Goal: Information Seeking & Learning: Learn about a topic

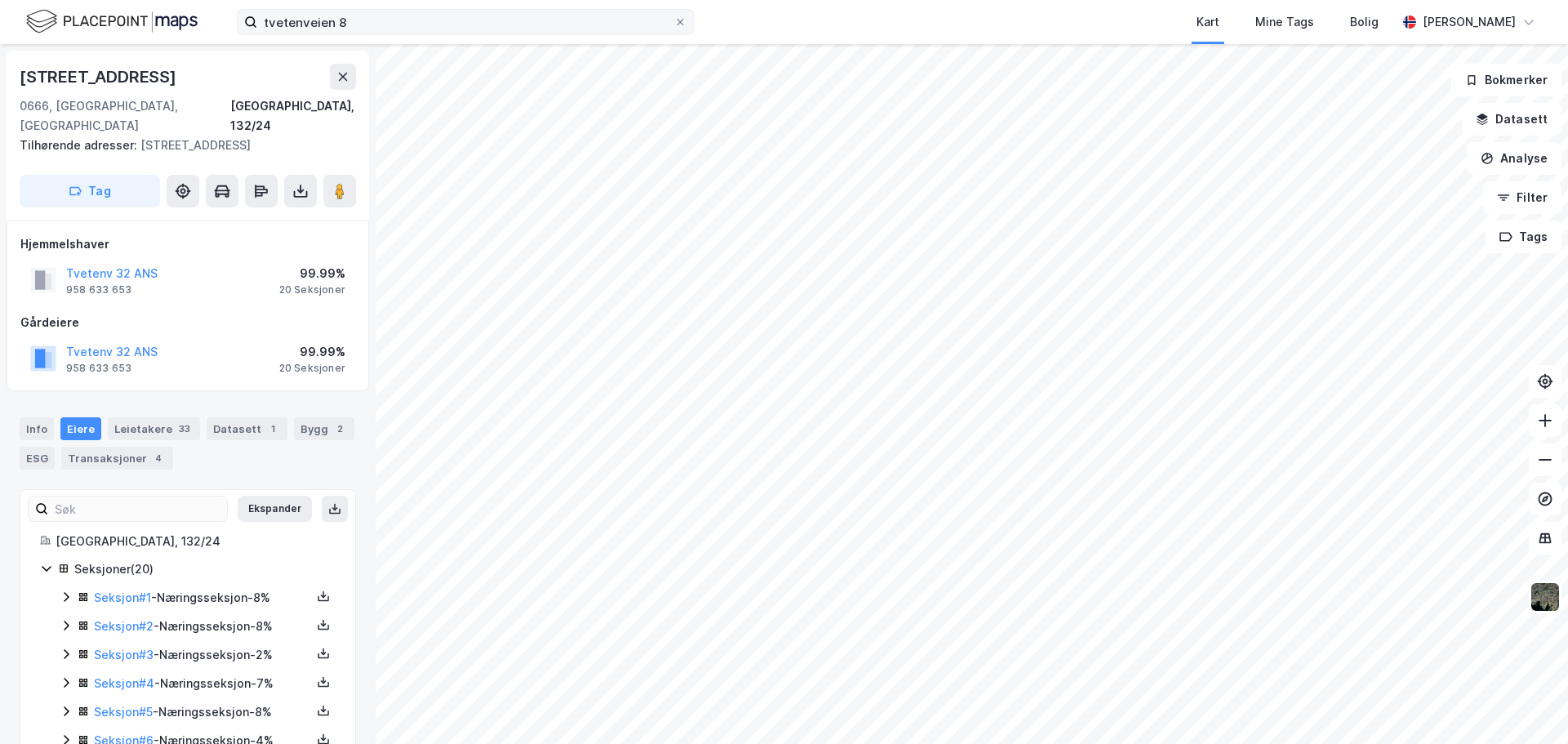
click at [684, 32] on label "tvetenveien 8" at bounding box center [465, 22] width 458 height 26
click at [674, 32] on input "tvetenveien 8" at bounding box center [466, 22] width 417 height 25
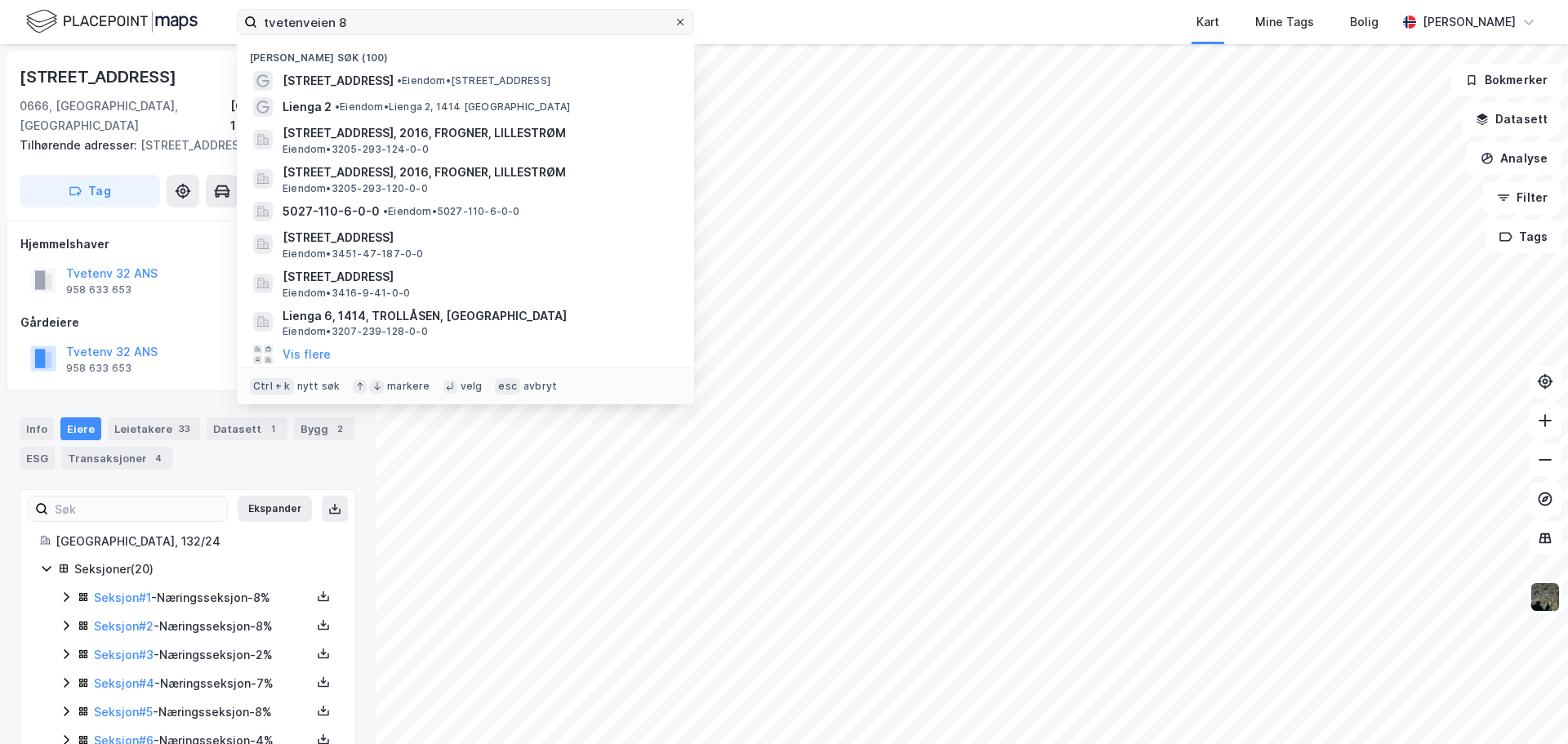
click at [684, 25] on icon at bounding box center [680, 22] width 10 height 10
click at [674, 25] on input "tvetenveien 8" at bounding box center [466, 22] width 417 height 25
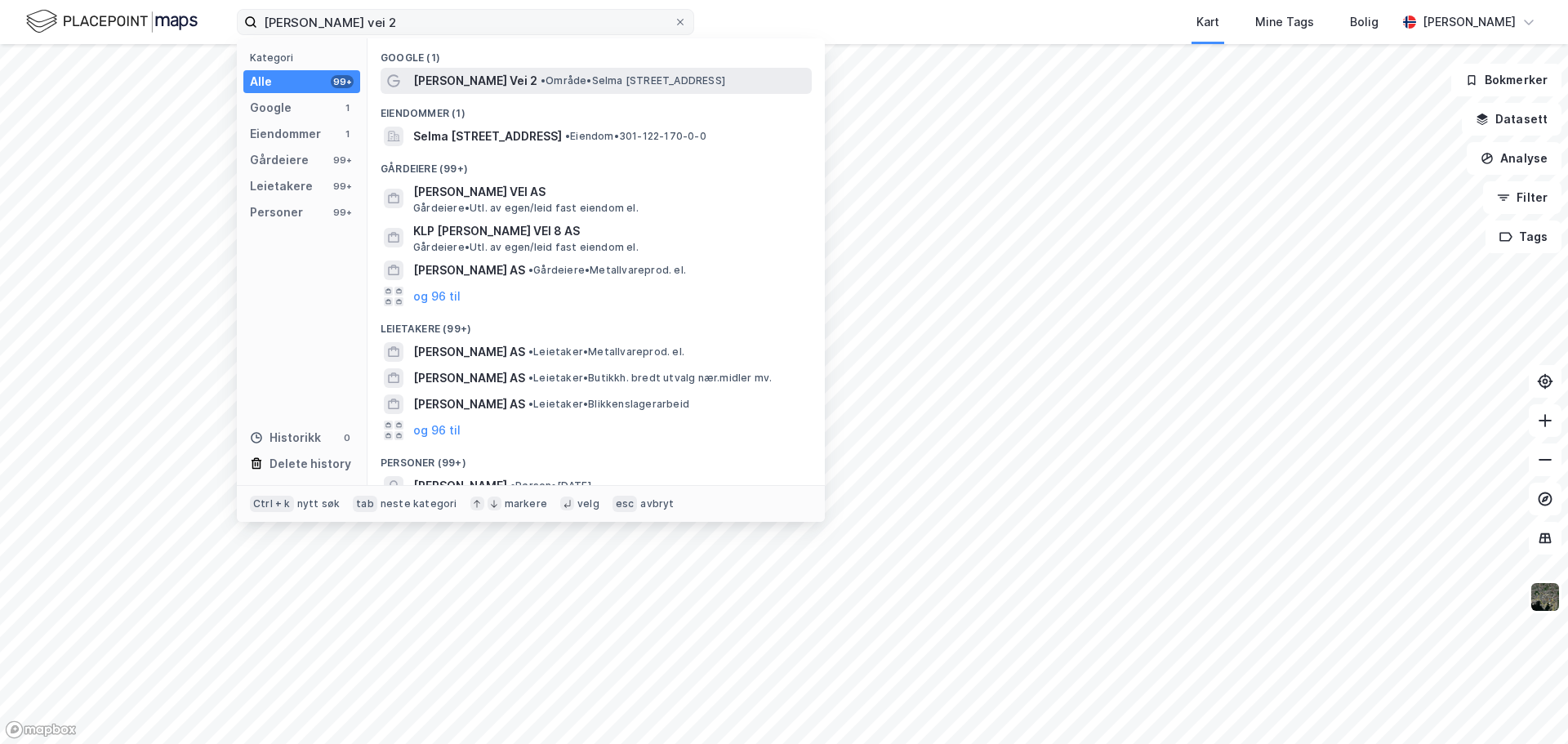
click at [558, 84] on span "• Område • [PERSON_NAME][STREET_ADDRESS]" at bounding box center [633, 81] width 184 height 13
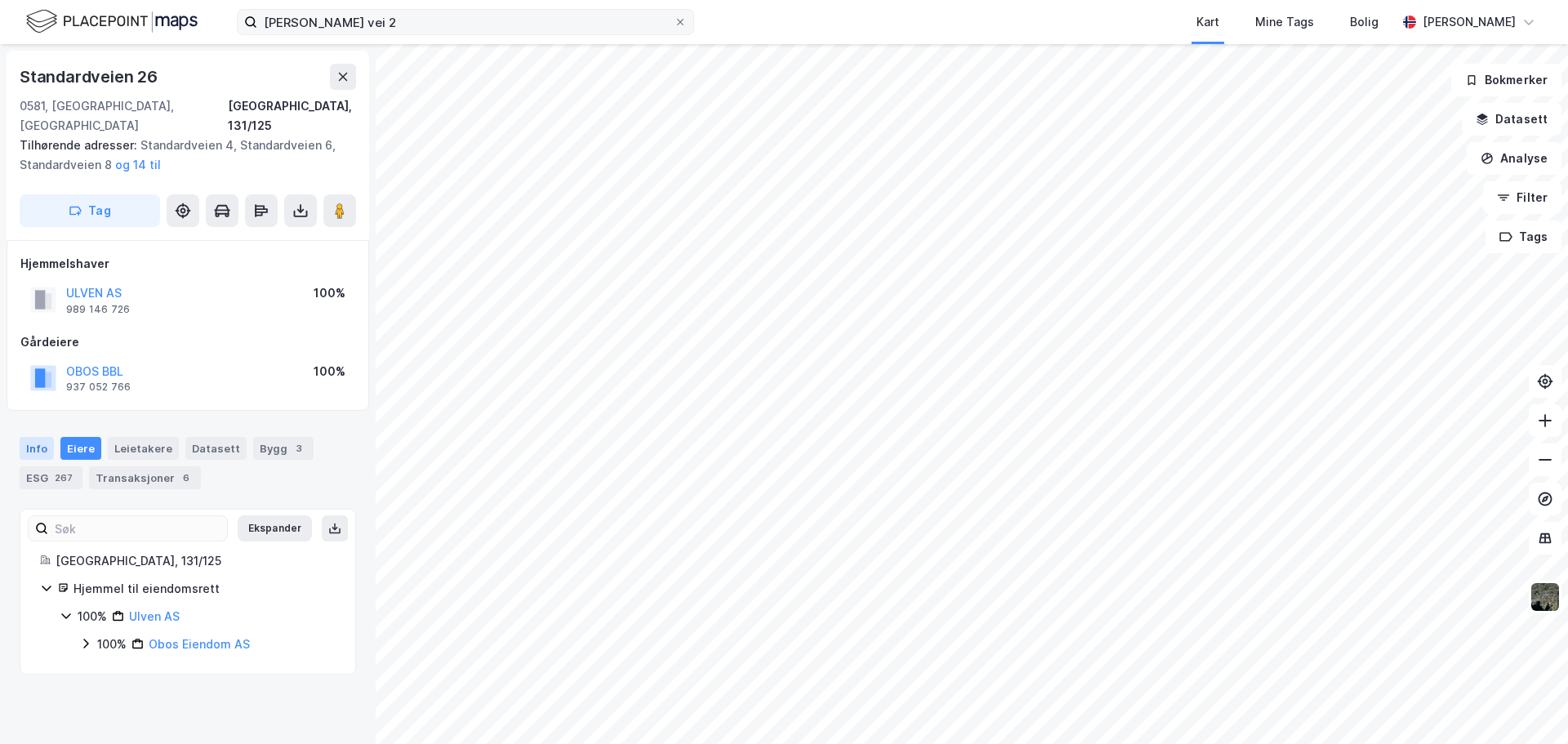
drag, startPoint x: 44, startPoint y: 428, endPoint x: 48, endPoint y: 437, distance: 9.8
click at [44, 437] on div "Info" at bounding box center [37, 448] width 34 height 23
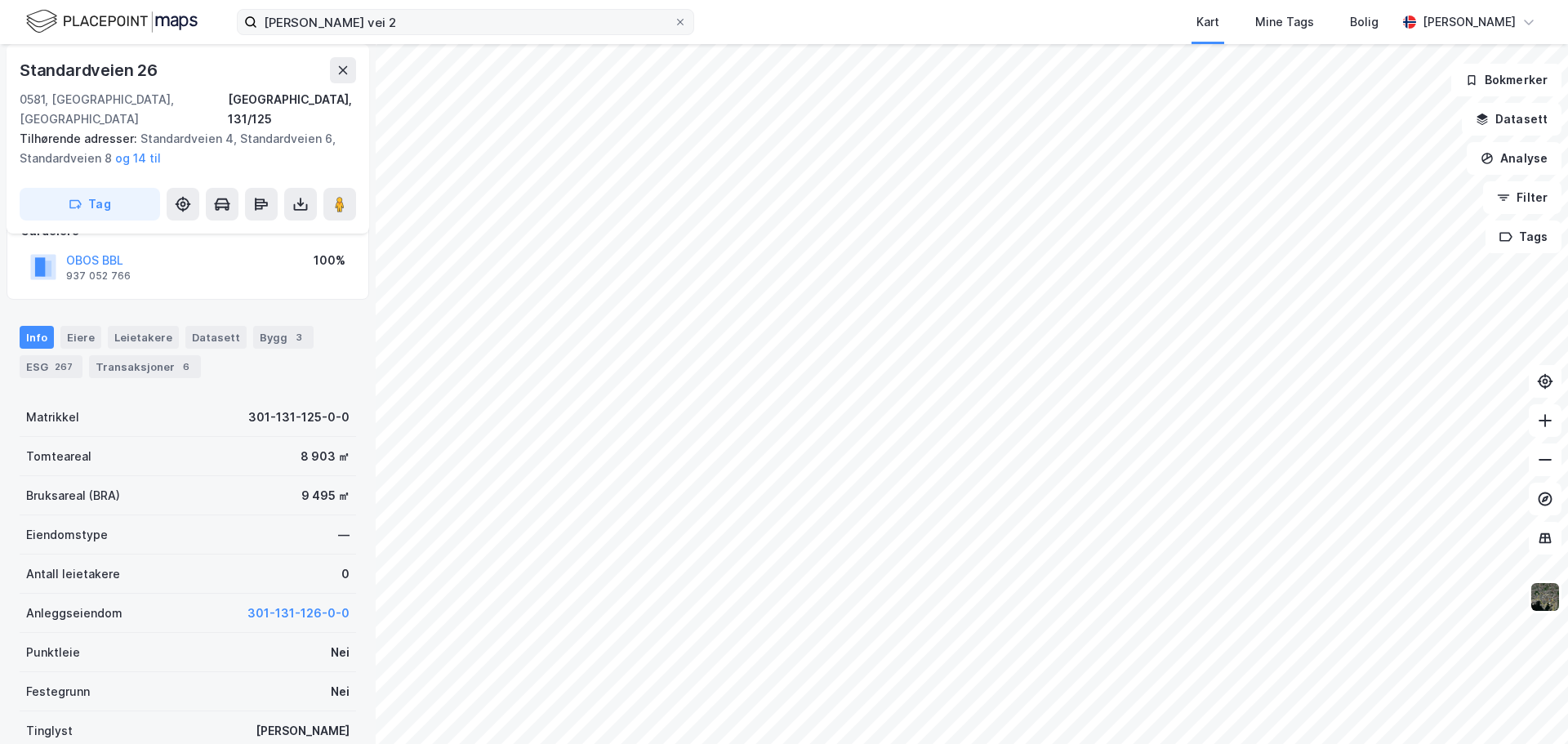
scroll to position [223, 0]
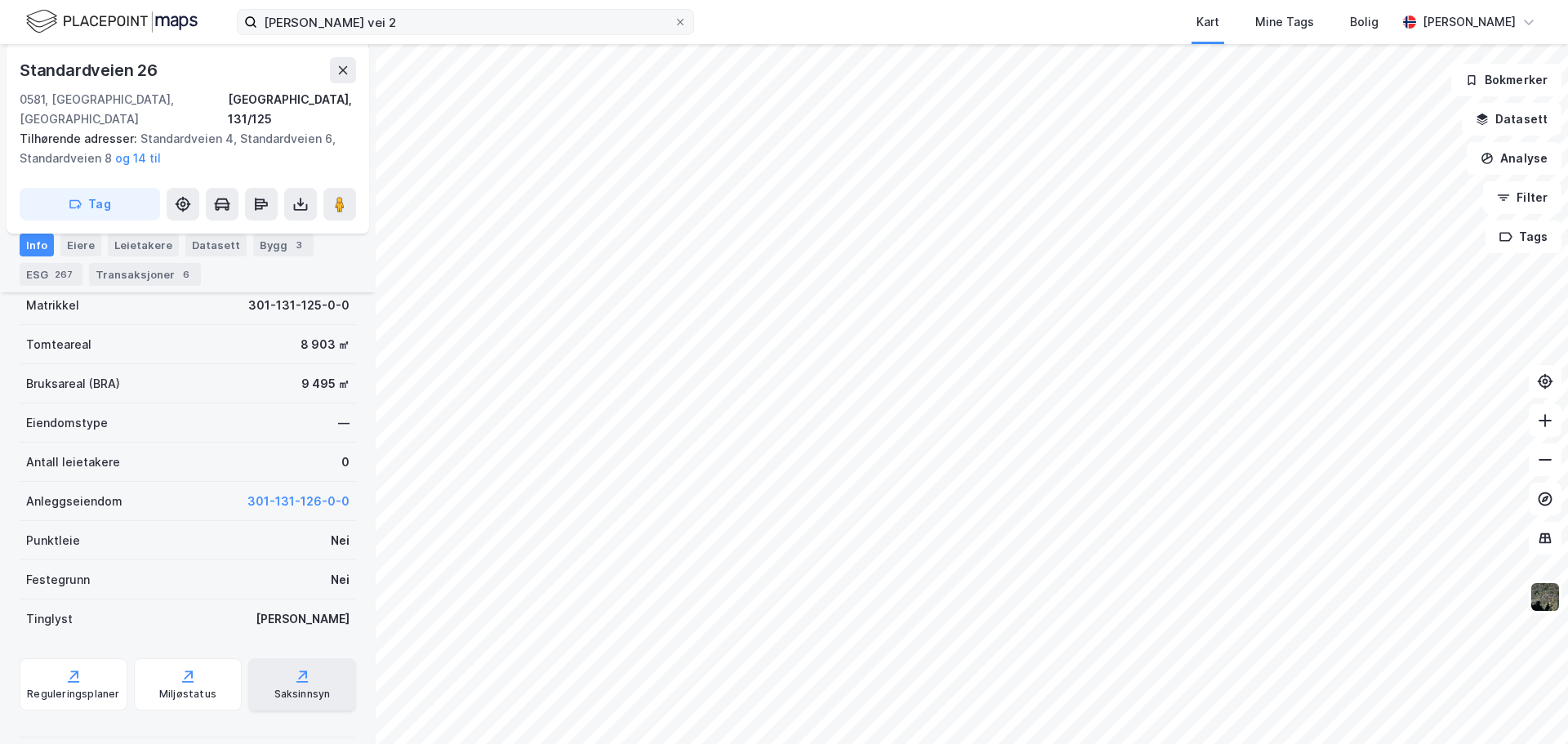
click at [288, 688] on div "Saksinnsyn" at bounding box center [302, 694] width 56 height 13
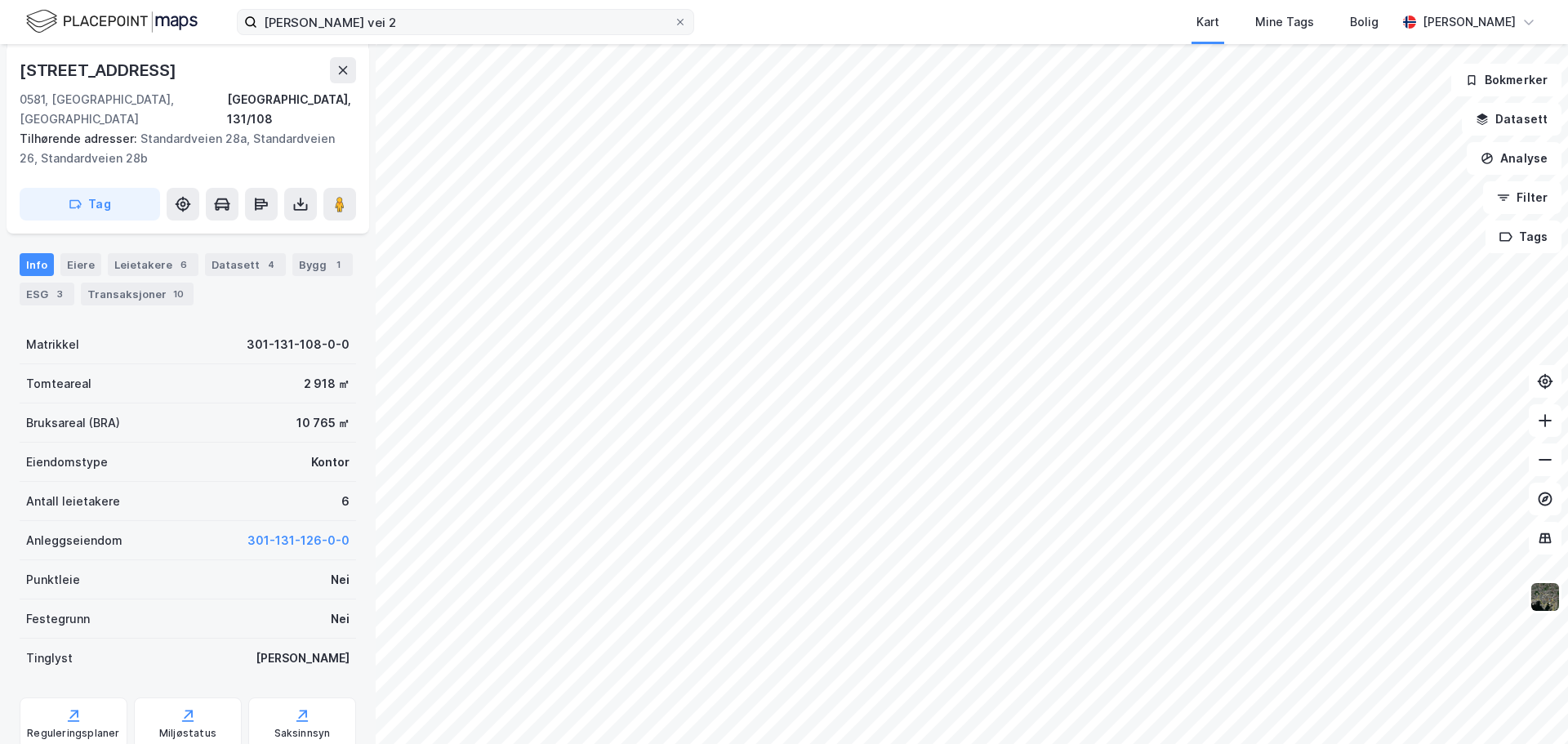
scroll to position [223, 0]
click at [300, 727] on div "Saksinnsyn" at bounding box center [302, 733] width 56 height 13
click at [1546, 601] on img at bounding box center [1545, 596] width 31 height 31
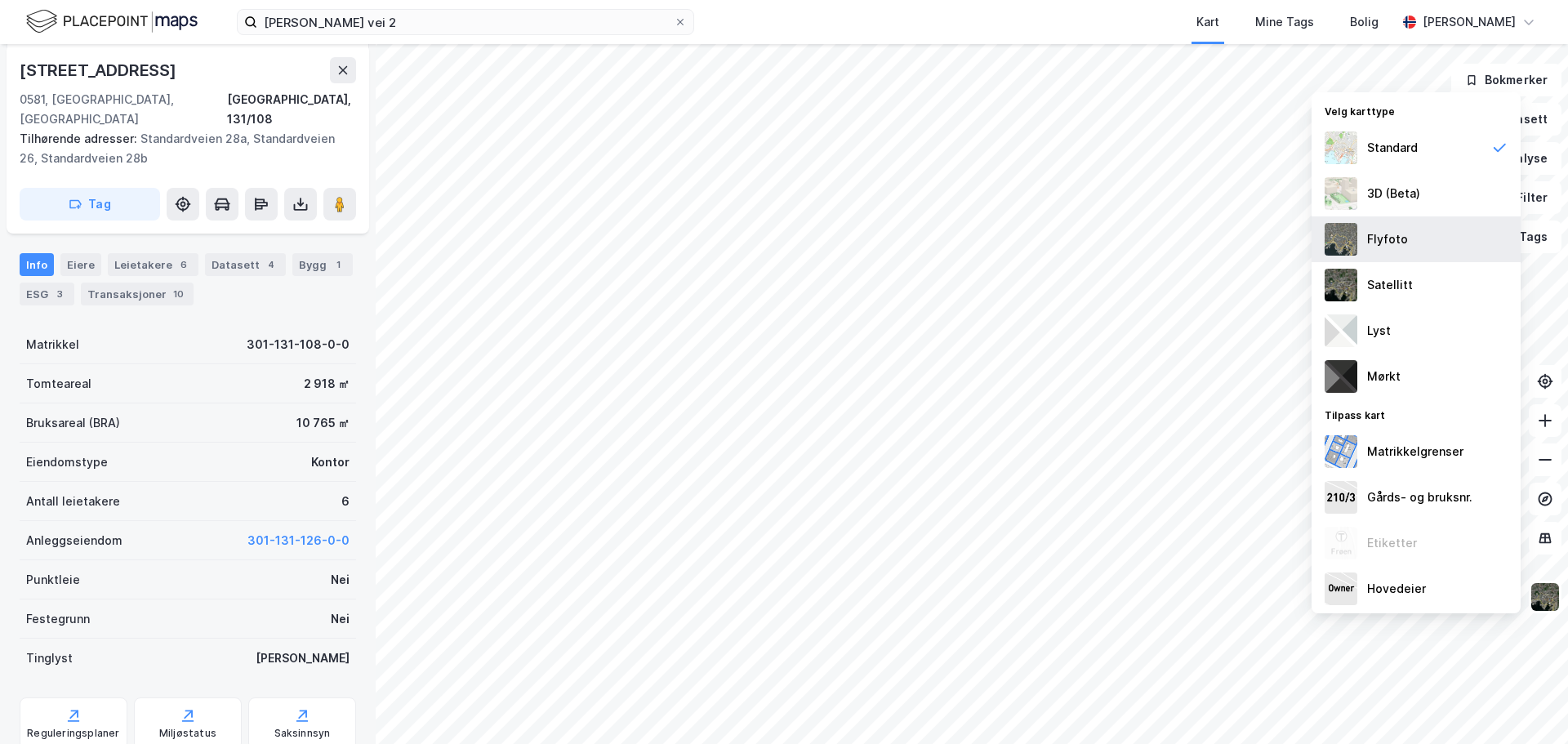
click at [1423, 237] on div "Flyfoto" at bounding box center [1417, 239] width 209 height 46
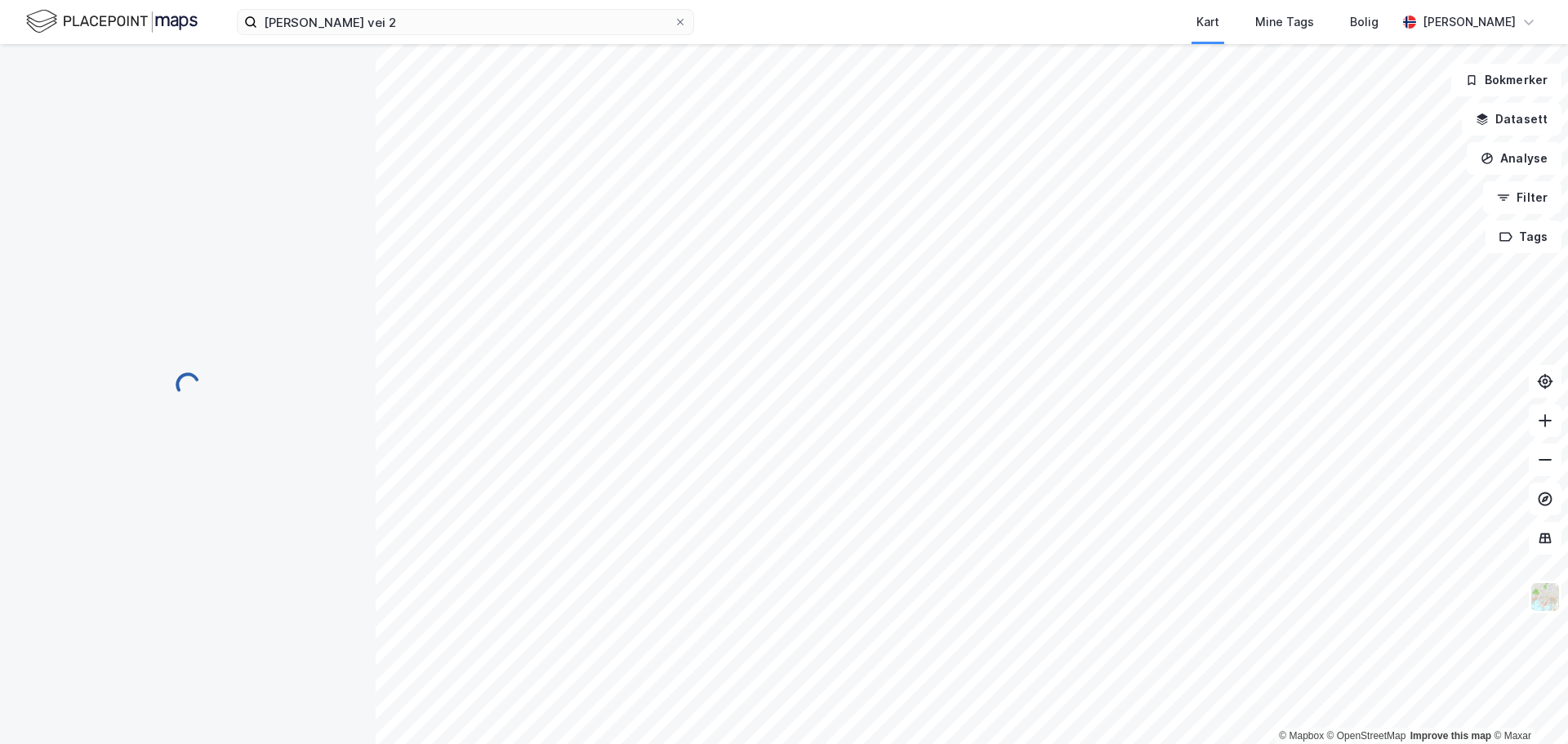
scroll to position [184, 0]
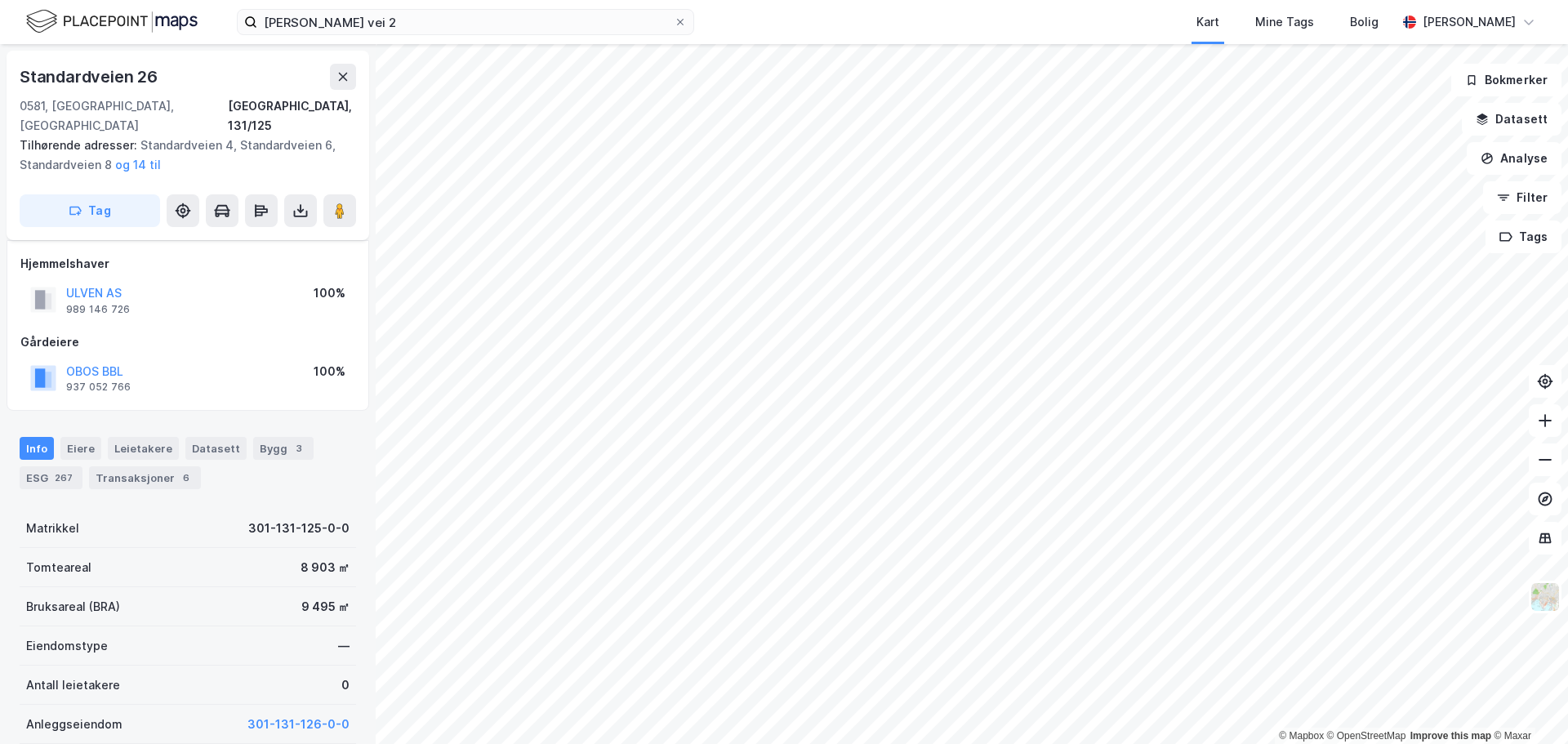
scroll to position [184, 0]
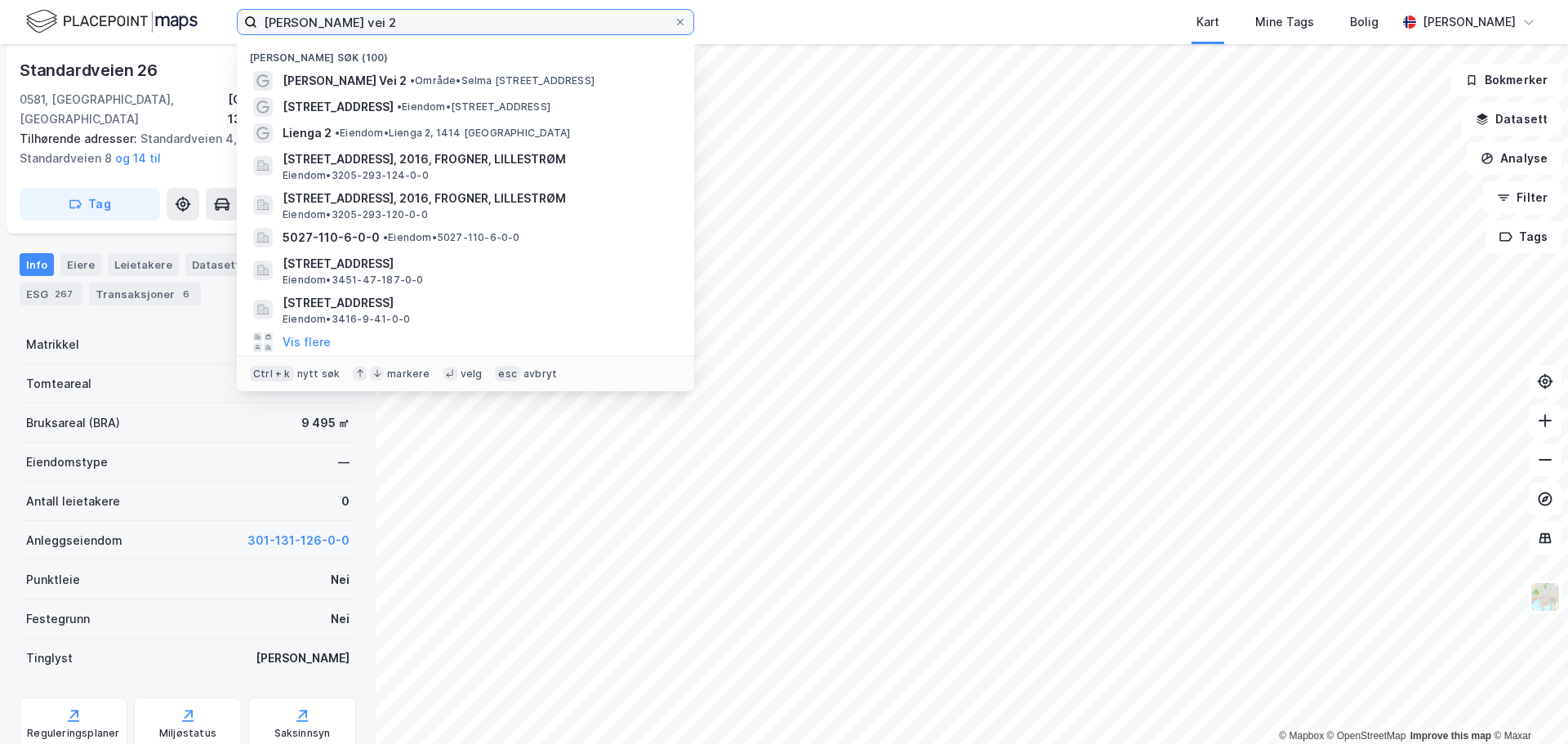
click at [438, 19] on input "[PERSON_NAME] vei 2" at bounding box center [466, 22] width 417 height 25
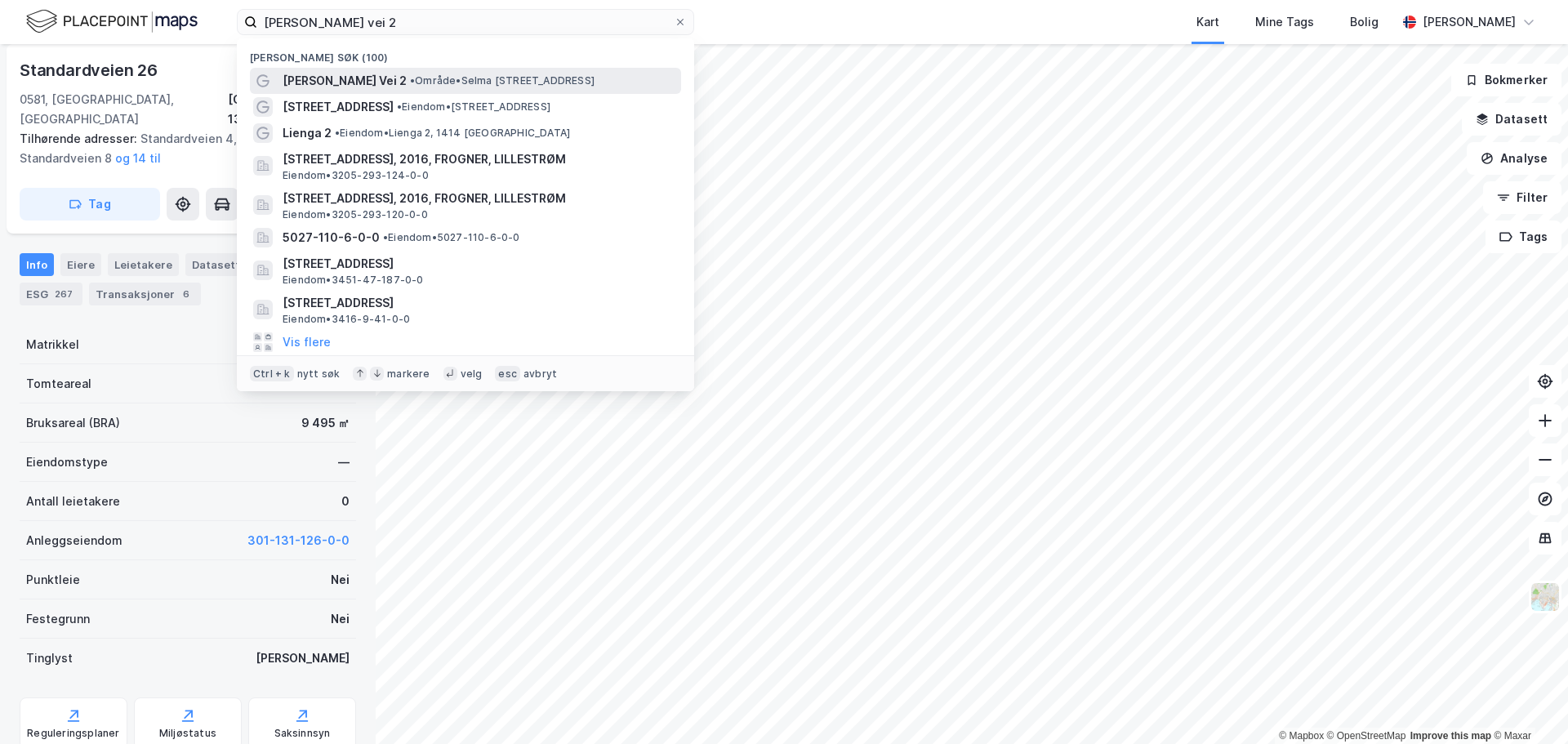
click at [448, 82] on span "• Område • [PERSON_NAME][STREET_ADDRESS]" at bounding box center [502, 81] width 184 height 13
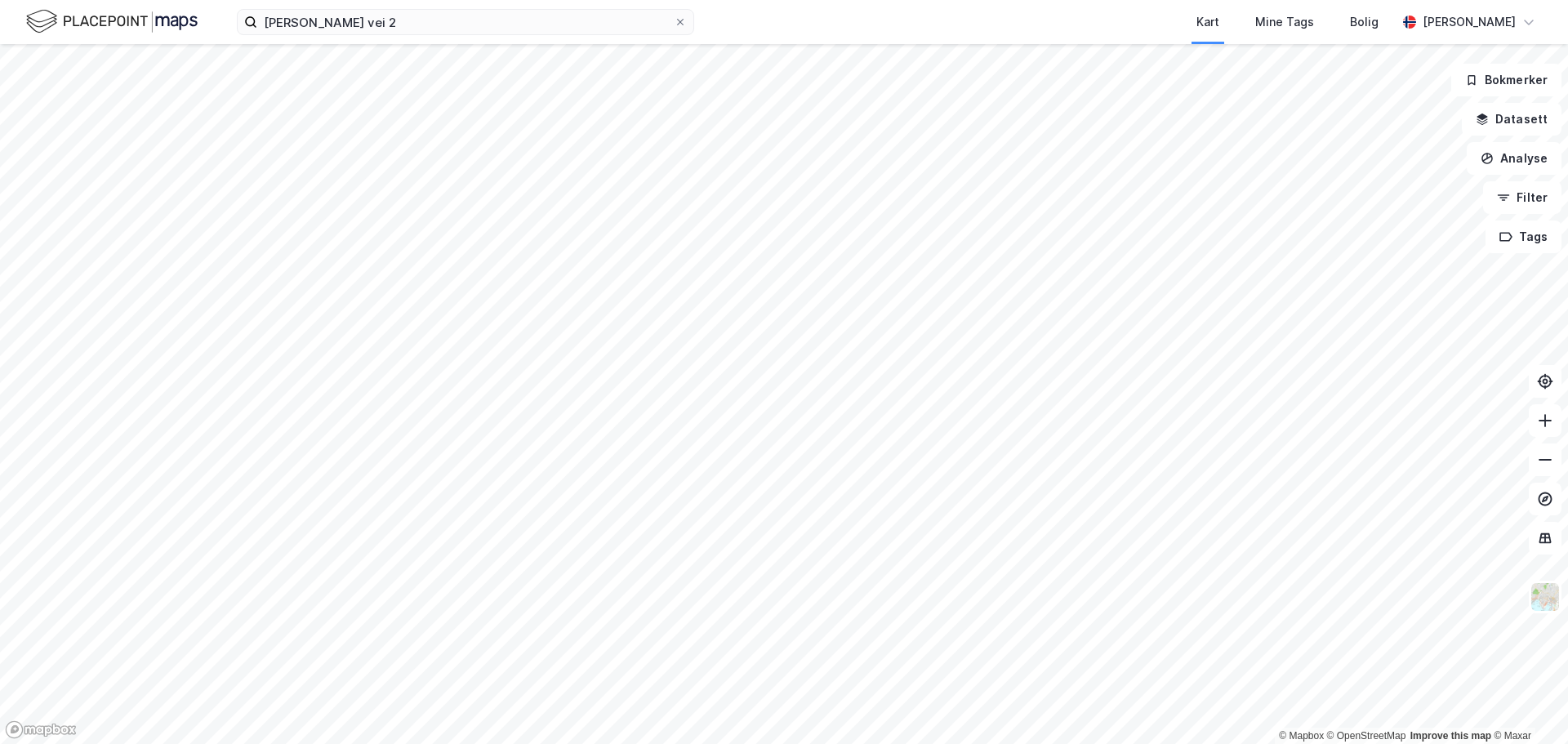
click at [420, 35] on div "[PERSON_NAME] vei 2 Kart Mine Tags Bolig [PERSON_NAME]" at bounding box center [784, 22] width 1568 height 44
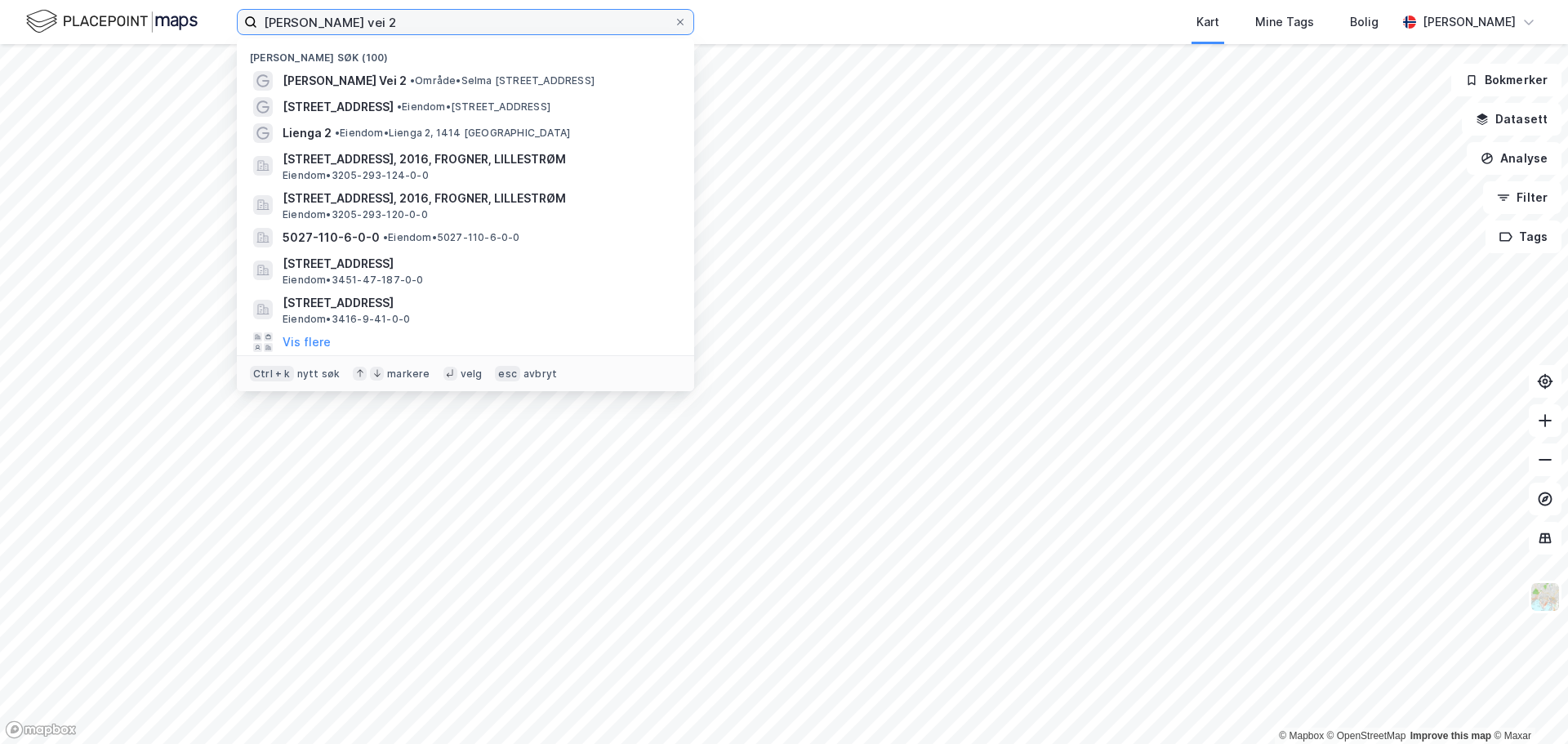
click at [423, 27] on input "[PERSON_NAME] vei 2" at bounding box center [466, 22] width 417 height 25
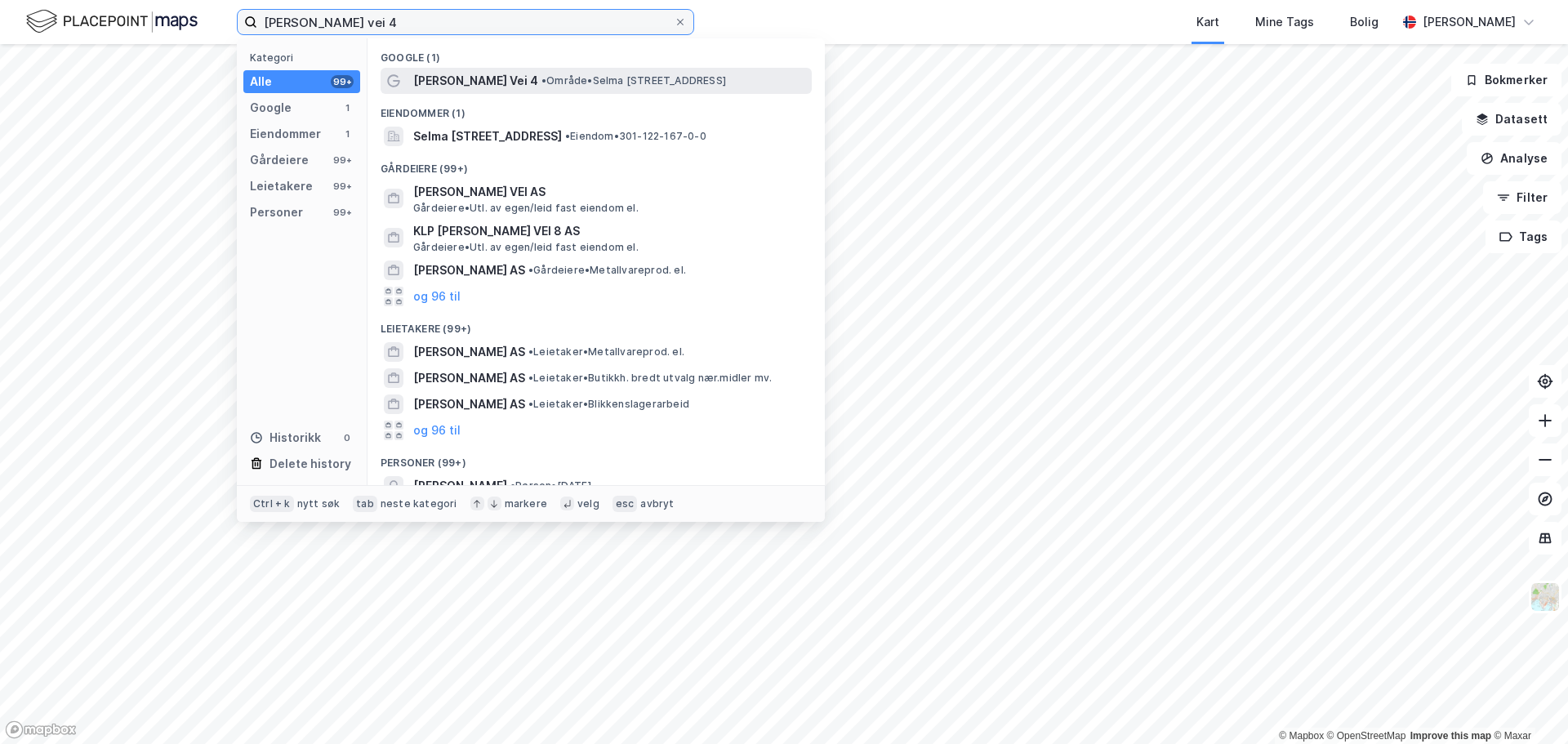
type input "[PERSON_NAME] vei 4"
click at [484, 71] on span "[PERSON_NAME] Vei 4" at bounding box center [476, 81] width 125 height 20
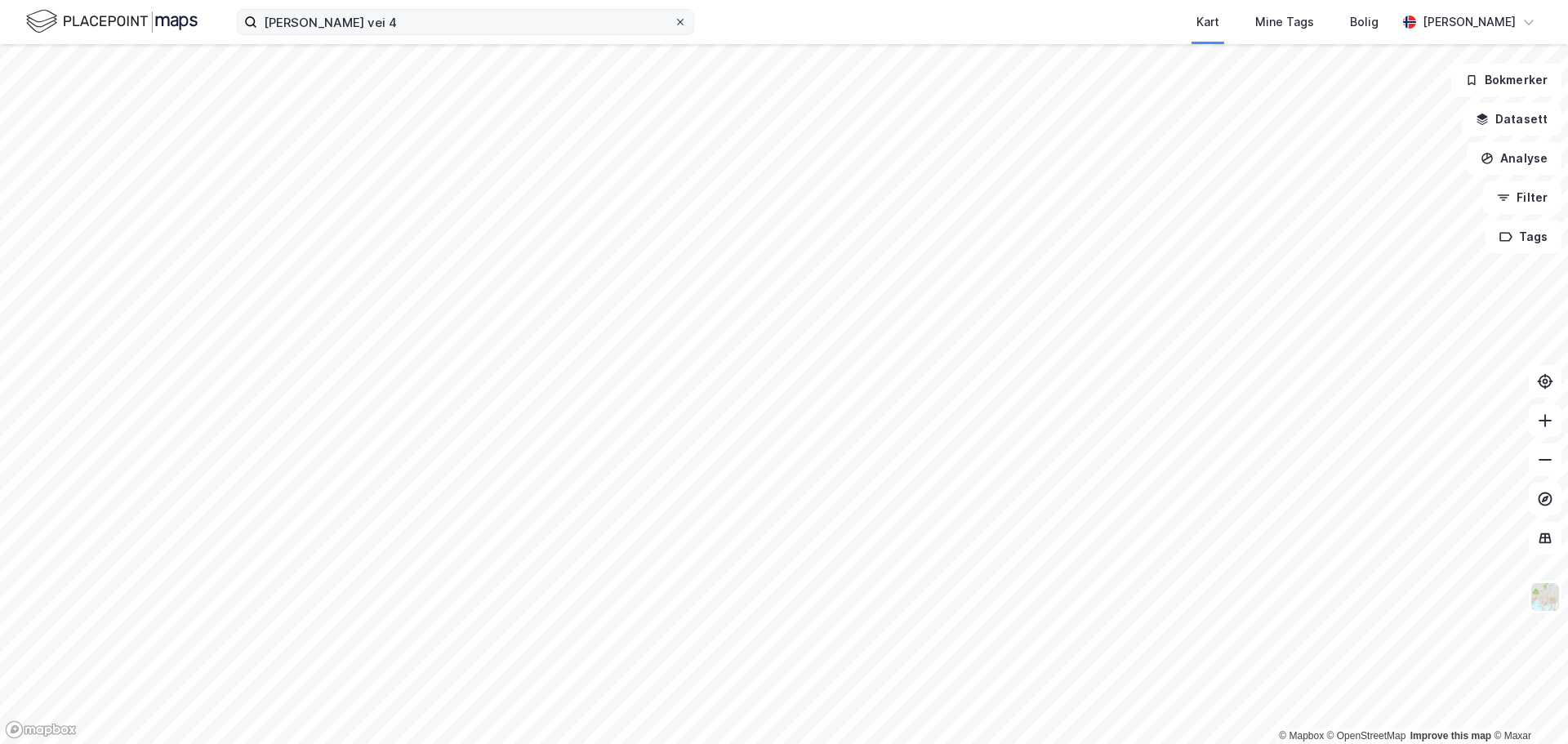
click at [683, 27] on div at bounding box center [680, 22] width 10 height 13
click at [674, 27] on input "[PERSON_NAME] vei 4" at bounding box center [466, 22] width 417 height 25
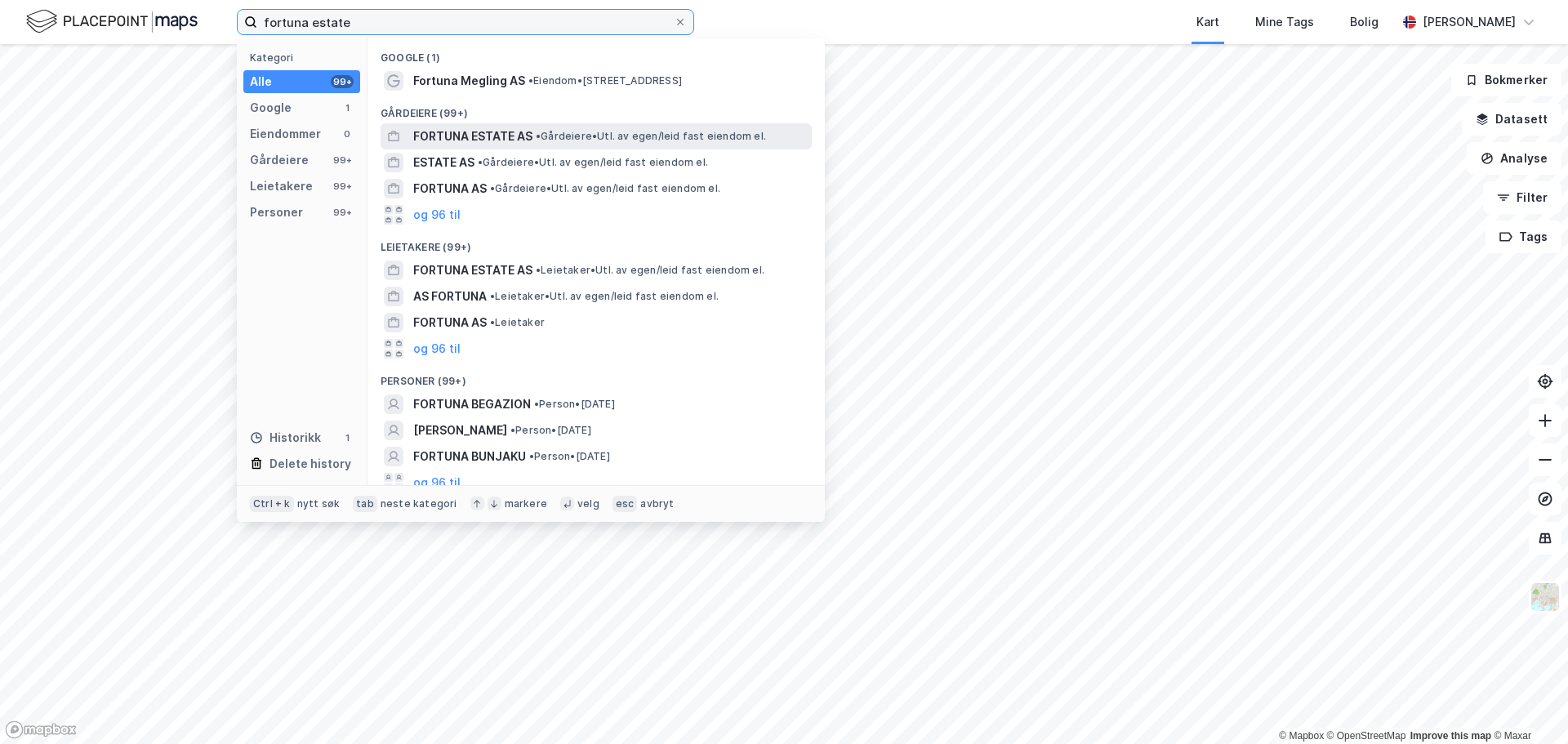
type input "fortuna estate"
click at [537, 138] on span "•" at bounding box center [538, 135] width 5 height 12
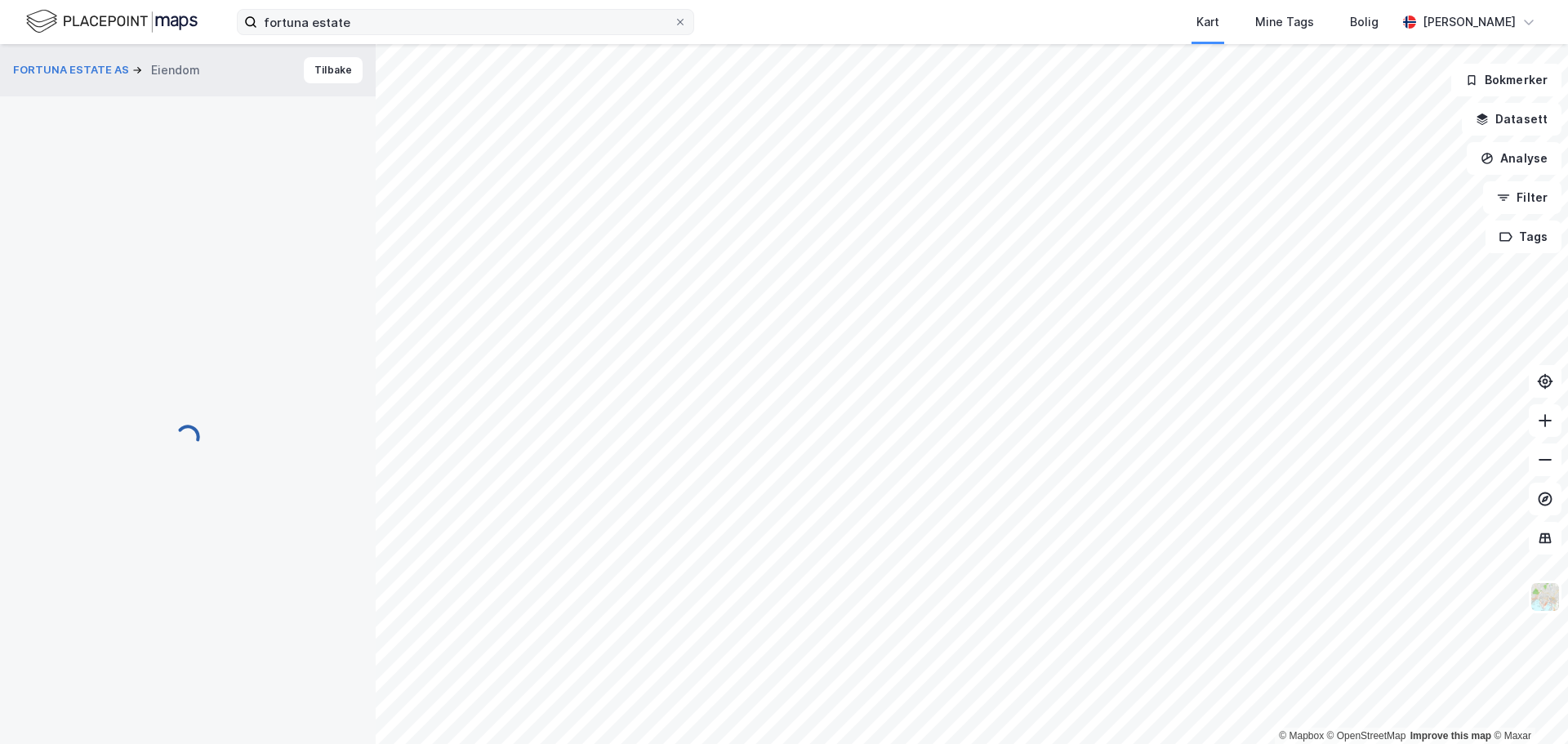
scroll to position [184, 0]
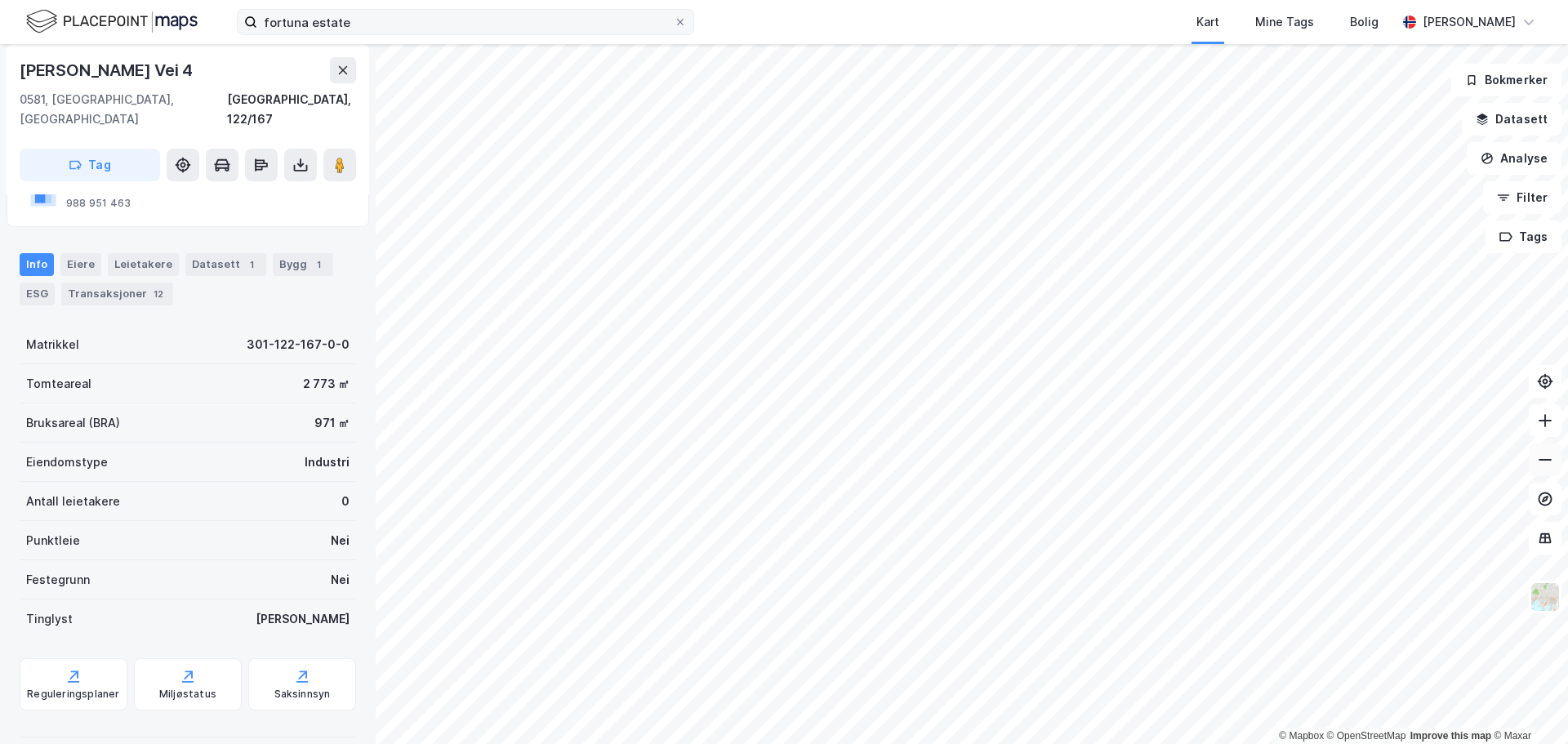
scroll to position [145, 0]
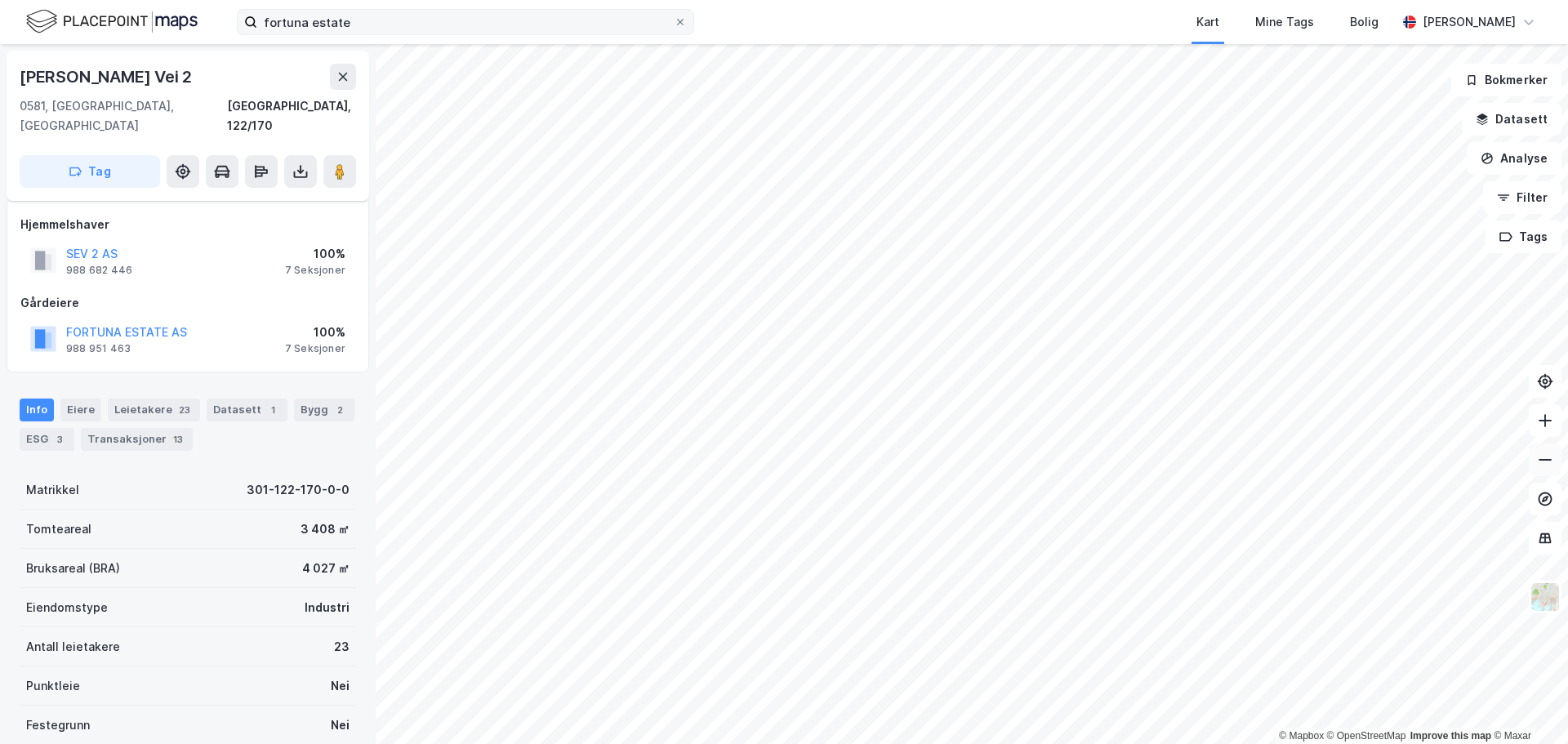
scroll to position [145, 0]
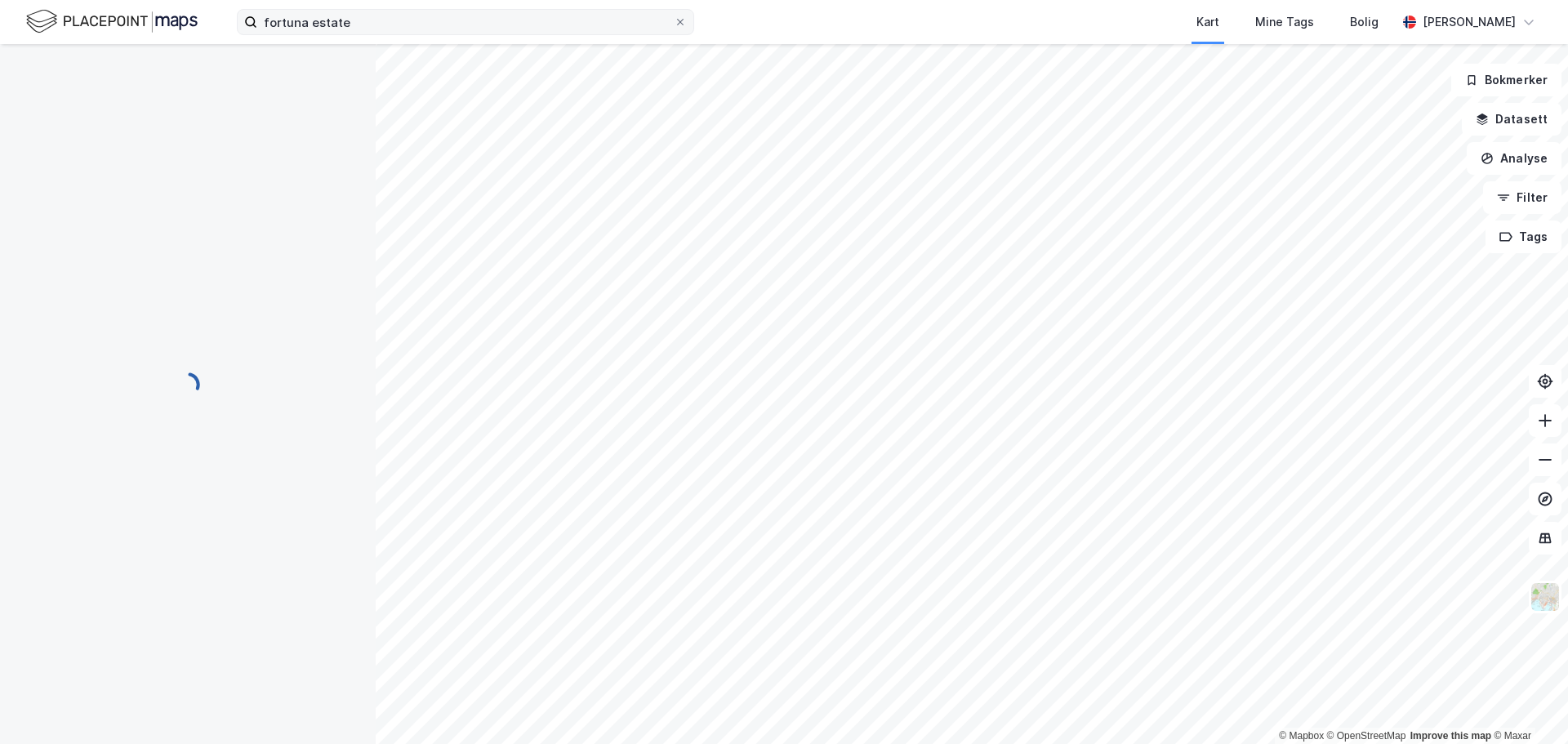
scroll to position [145, 0]
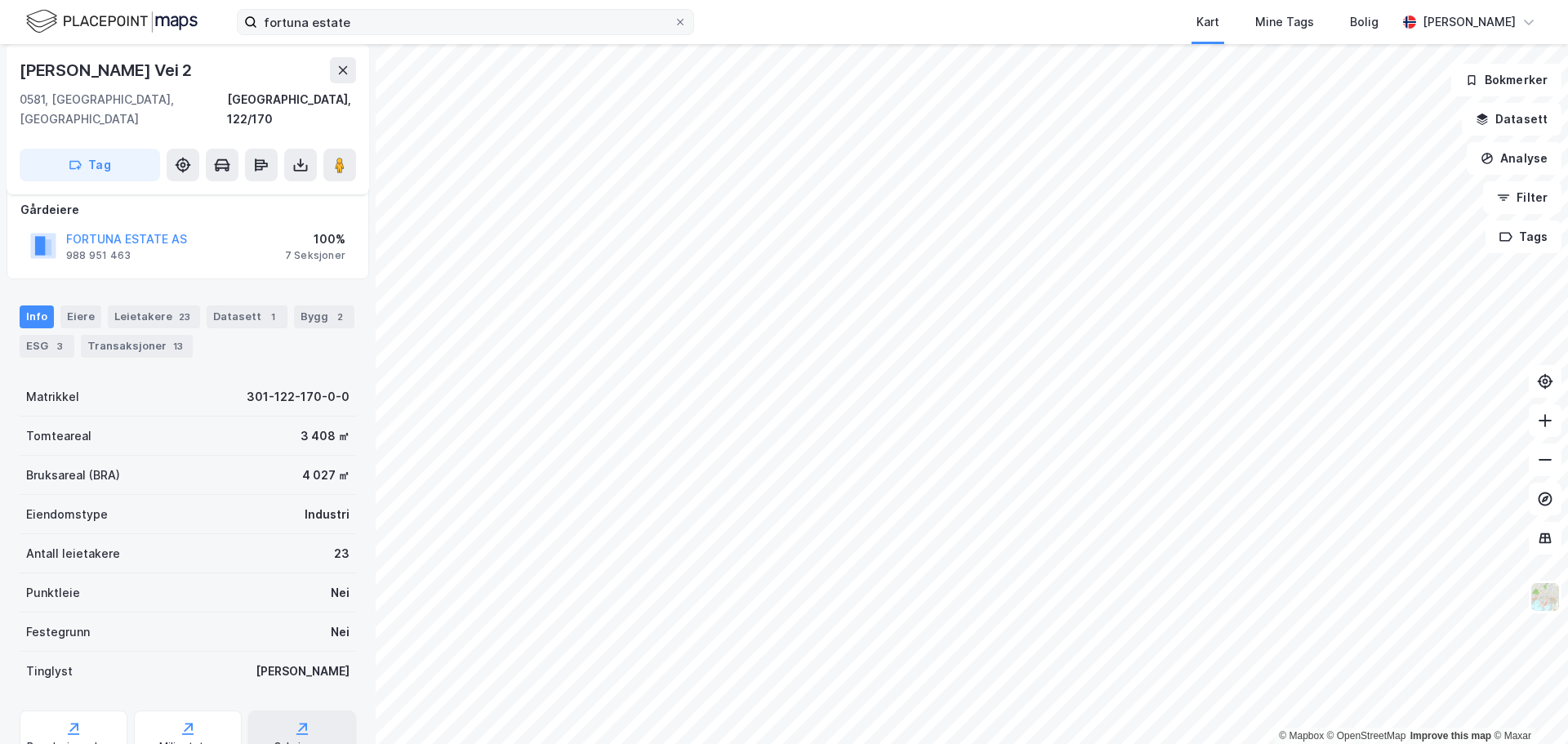
click at [295, 740] on div "Saksinnsyn" at bounding box center [302, 746] width 56 height 13
click at [321, 723] on div "Saksinnsyn" at bounding box center [302, 737] width 108 height 52
